Goal: Task Accomplishment & Management: Manage account settings

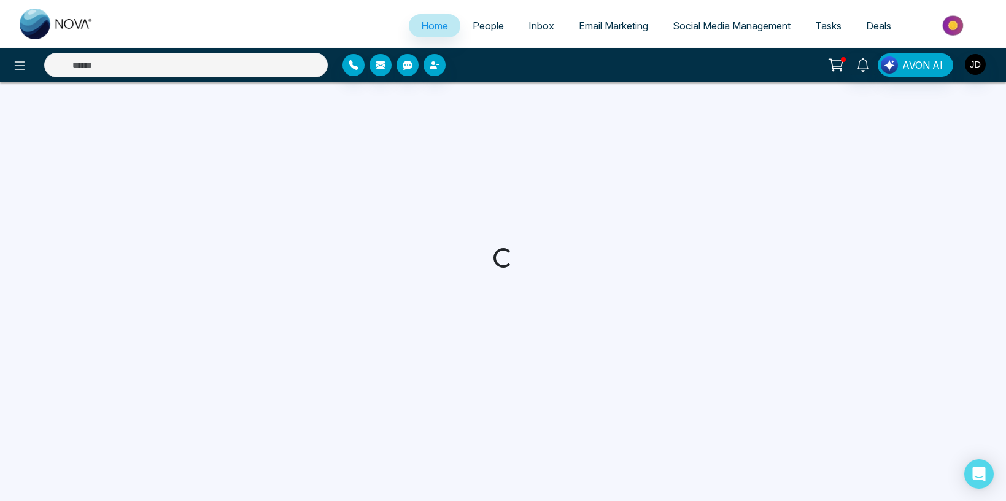
select select "*"
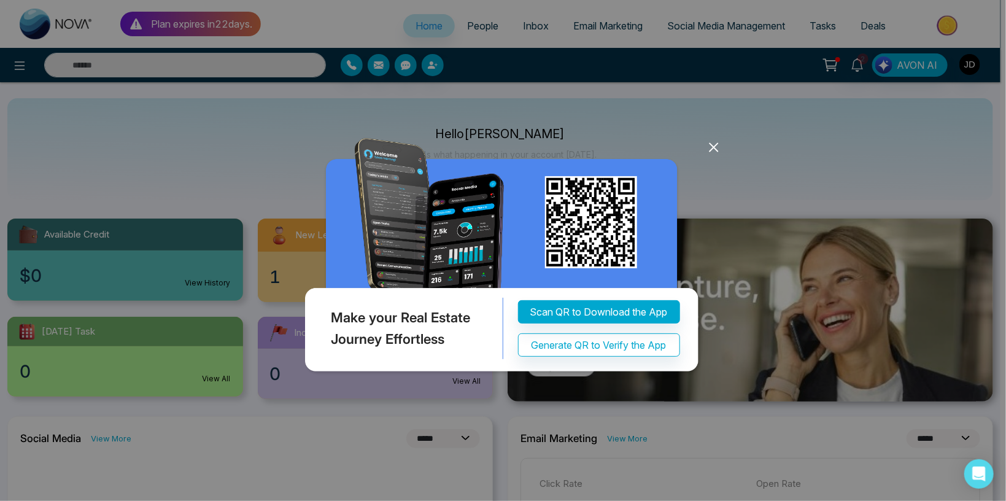
click at [713, 145] on icon at bounding box center [713, 147] width 18 height 18
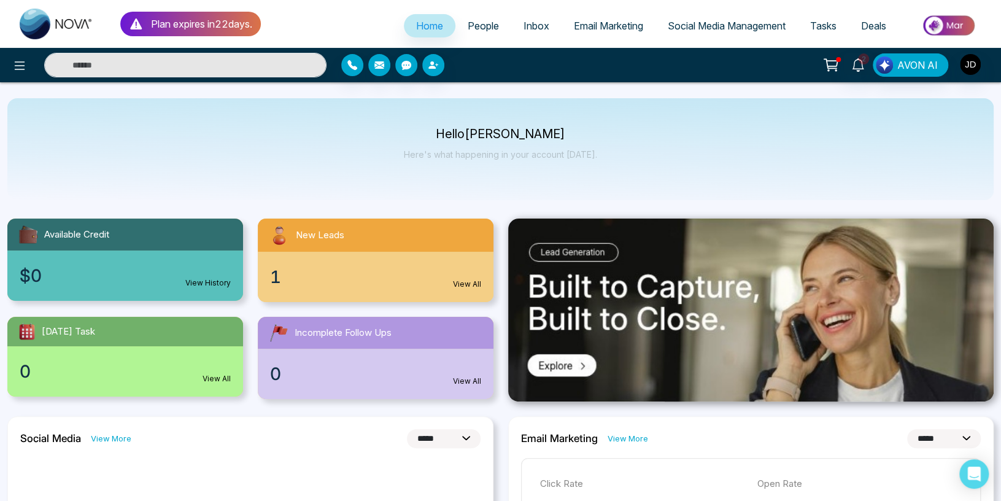
click at [982, 60] on div "2 AVON AI" at bounding box center [792, 64] width 402 height 23
click at [972, 63] on img "button" at bounding box center [970, 64] width 21 height 21
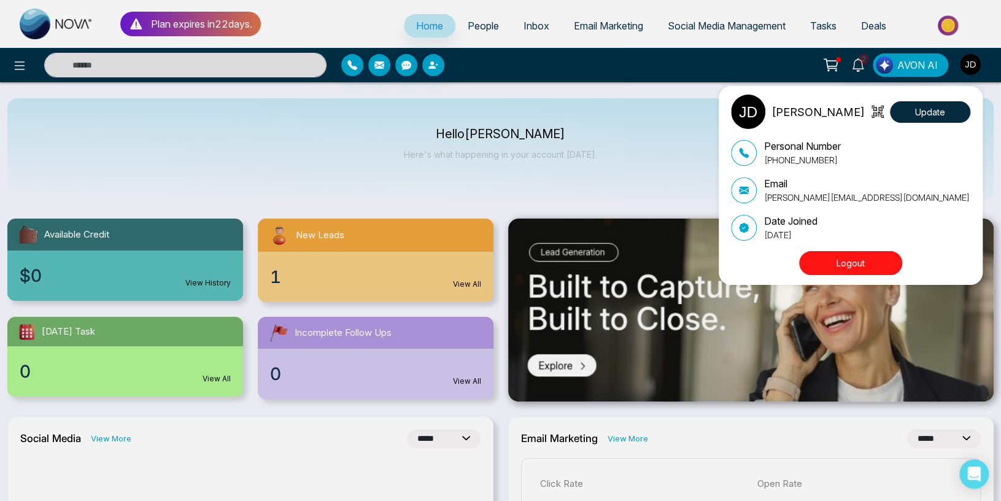
click at [839, 261] on button "Logout" at bounding box center [850, 263] width 103 height 24
